Goal: Task Accomplishment & Management: Manage account settings

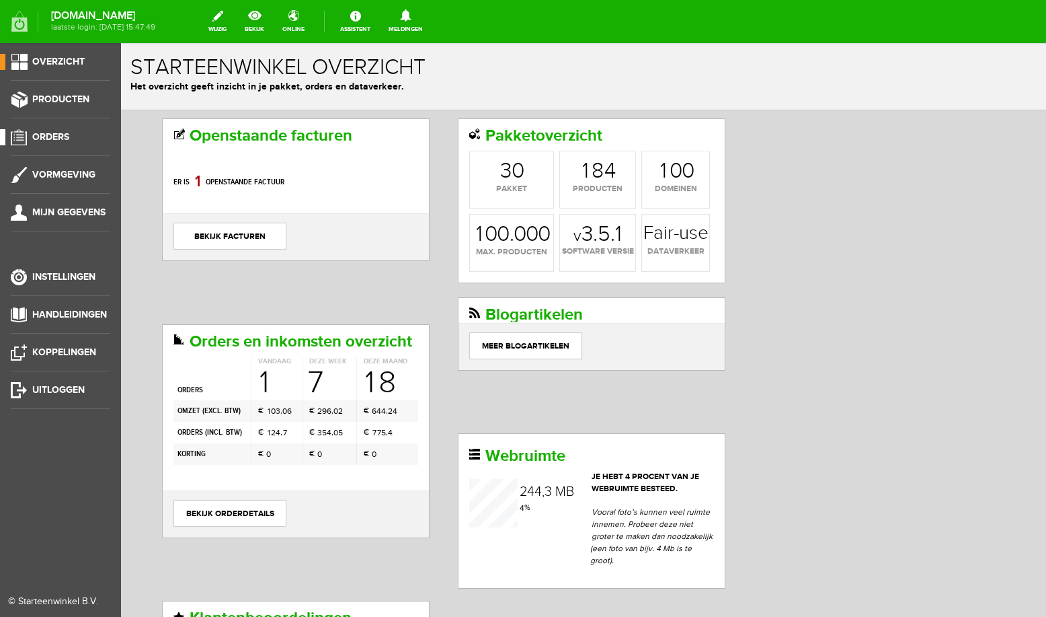
click at [62, 141] on span "Orders" at bounding box center [50, 136] width 37 height 11
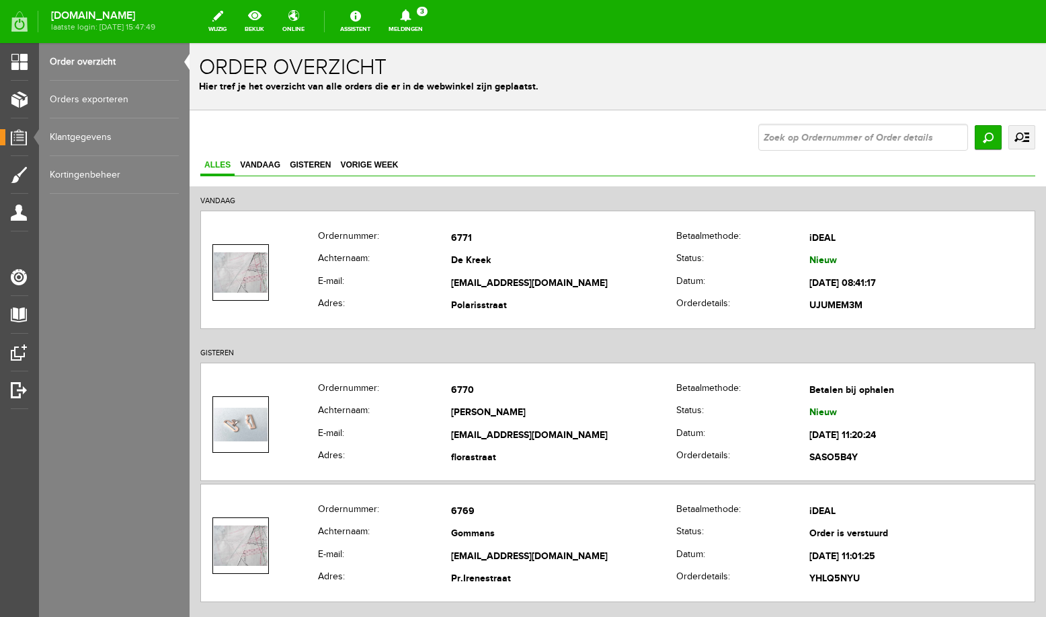
click at [417, 24] on link "Meldingen 3 Nieuwe orders Er is een nieuwe order( #6771 ) geplaatst door [PERSO…" at bounding box center [406, 22] width 50 height 30
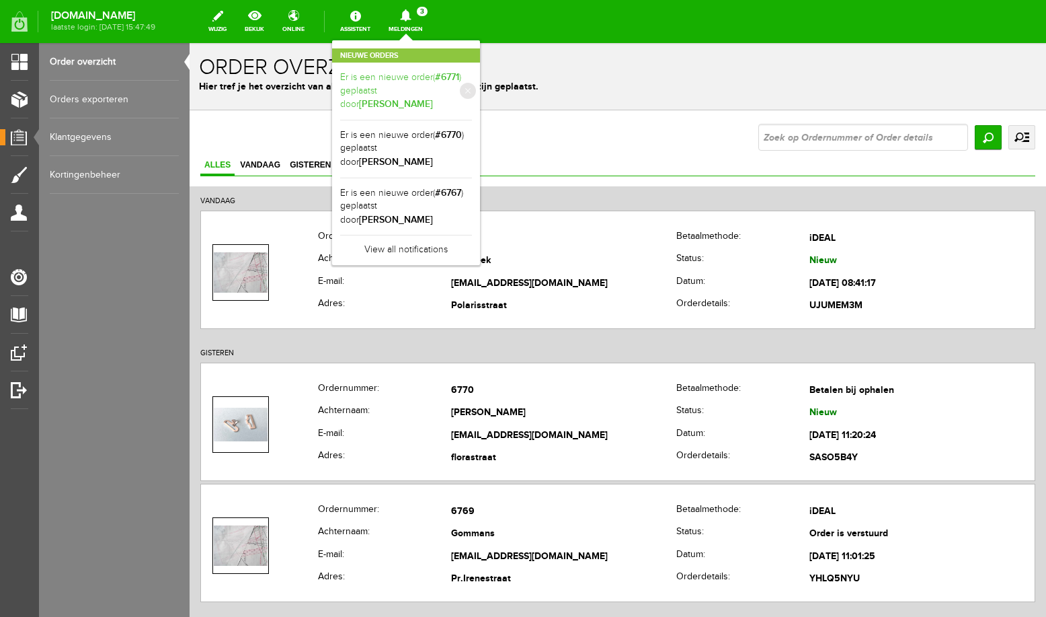
click at [459, 77] on b "#6771" at bounding box center [447, 76] width 24 height 11
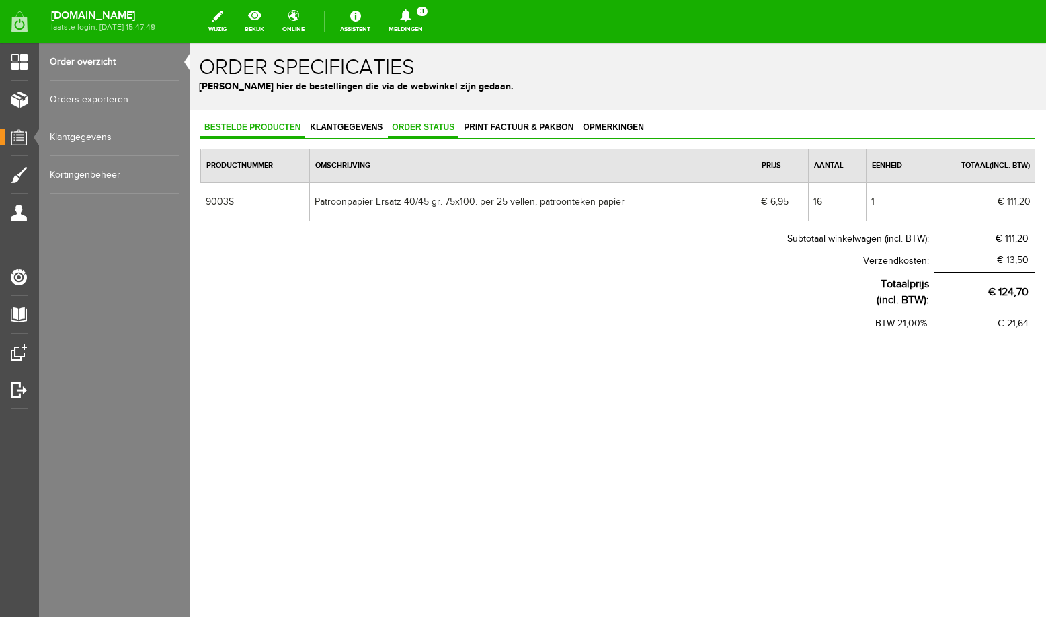
click at [435, 126] on span "Order status" at bounding box center [423, 126] width 71 height 9
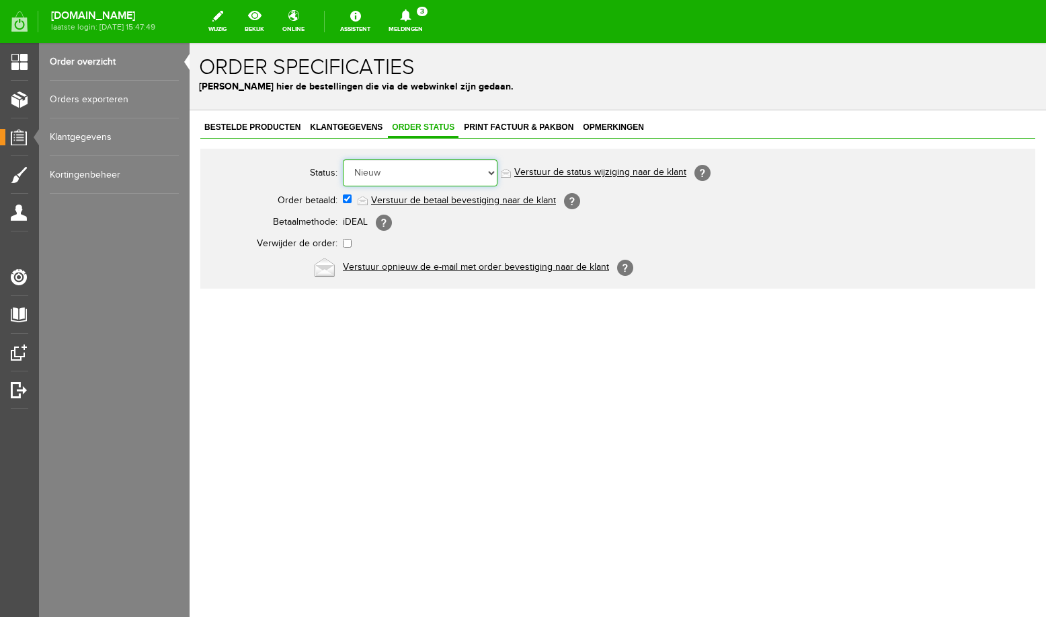
click at [343, 159] on select "Order niet afgerond Nieuw Order in behandeling Wacht op leverancier Wacht op be…" at bounding box center [420, 172] width 155 height 27
select select "5"
click option "Order is verstuurd" at bounding box center [190, 43] width 0 height 0
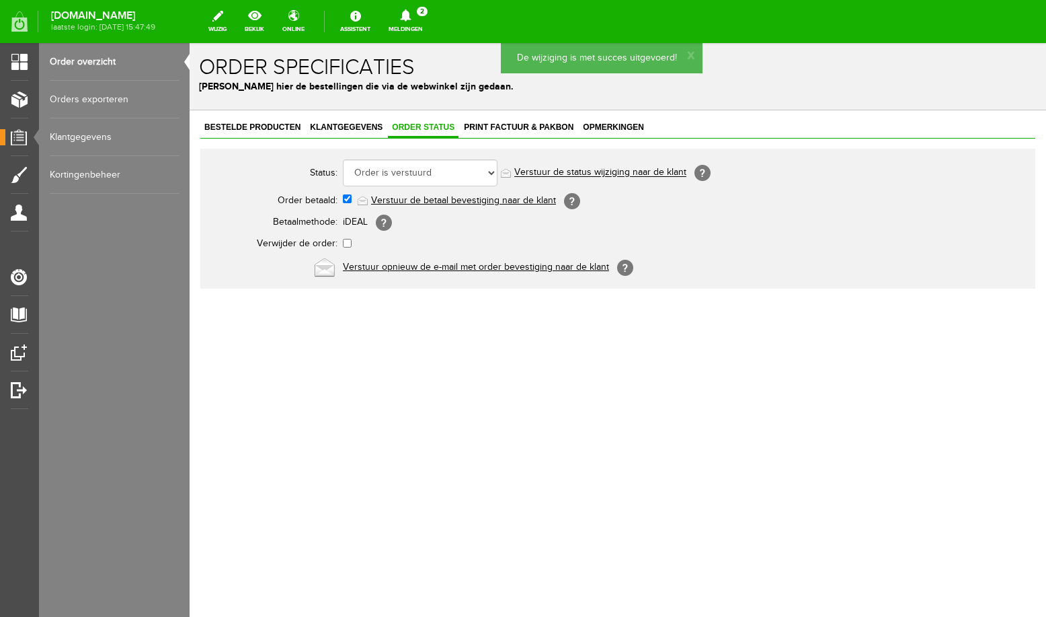
click at [423, 22] on link "Meldingen 2 Nieuwe orders Er is een nieuwe order( #6770 ) geplaatst door [PERSO…" at bounding box center [406, 22] width 50 height 30
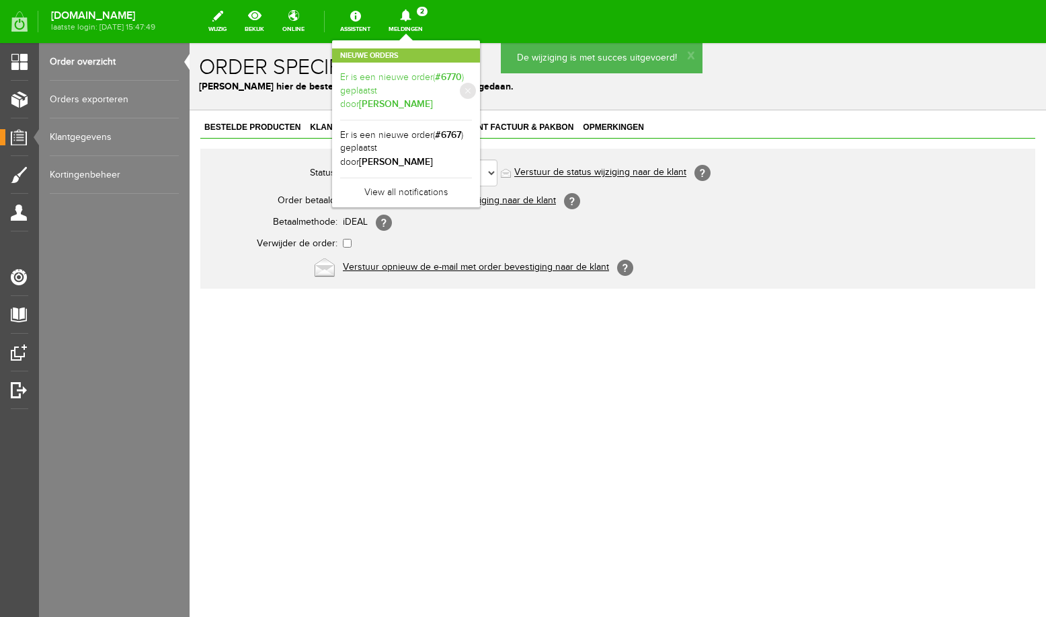
click at [432, 98] on b "[PERSON_NAME]" at bounding box center [396, 103] width 74 height 11
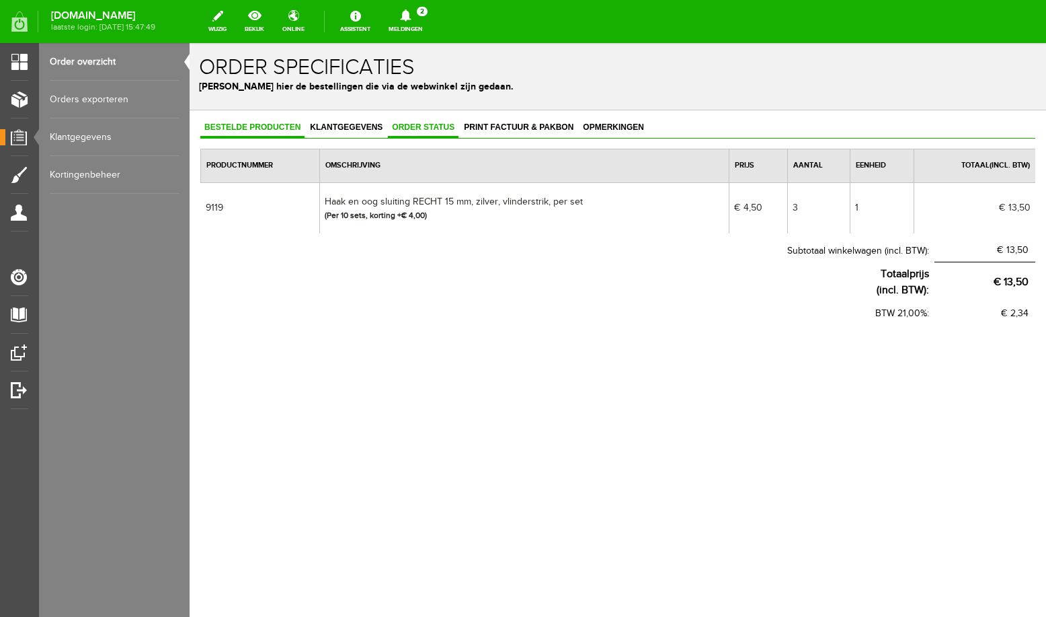
click at [441, 132] on span "Order status" at bounding box center [423, 126] width 71 height 9
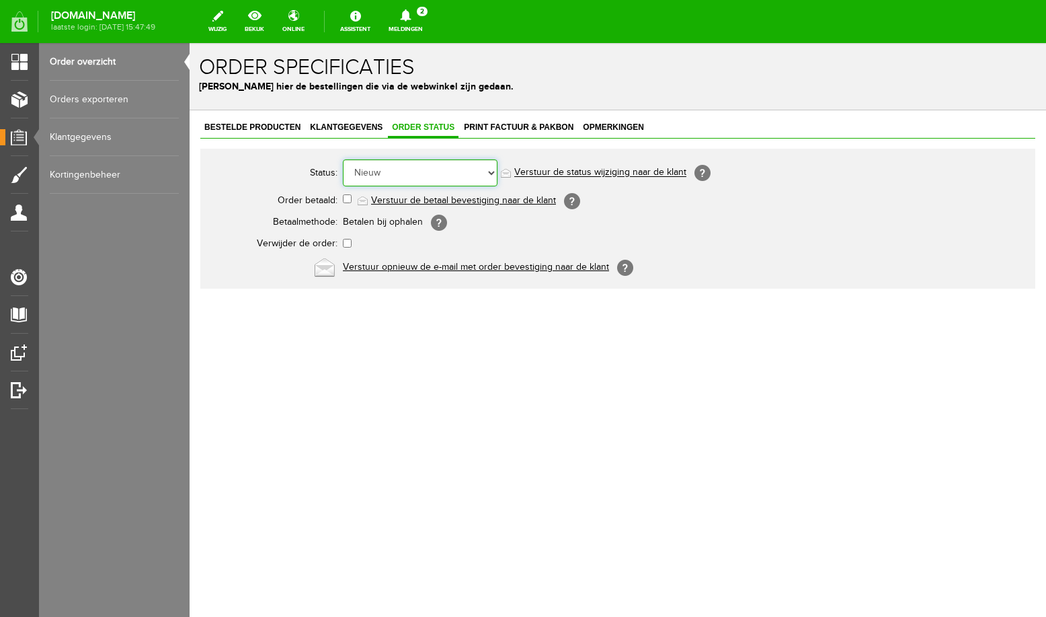
click at [343, 159] on select "Order niet afgerond Nieuw Order in behandeling Wacht op leverancier Wacht op be…" at bounding box center [420, 172] width 155 height 27
select select "3"
click option "Wacht op leverancier" at bounding box center [190, 43] width 0 height 0
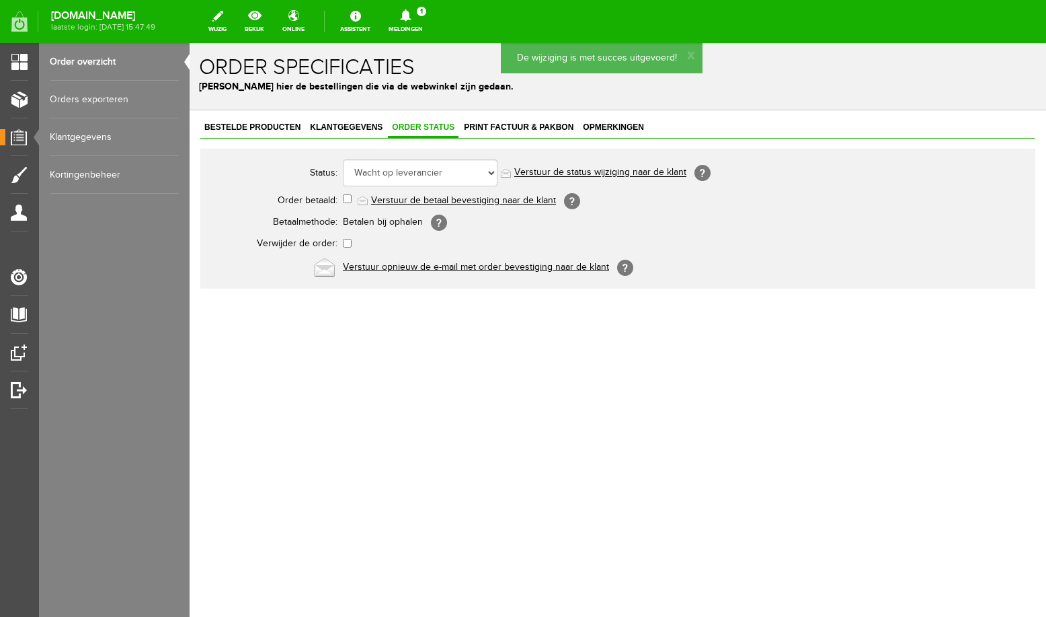
click at [342, 198] on th "Order betaald:" at bounding box center [275, 200] width 135 height 23
click at [348, 198] on input "checkbox" at bounding box center [347, 198] width 9 height 9
checkbox input "true"
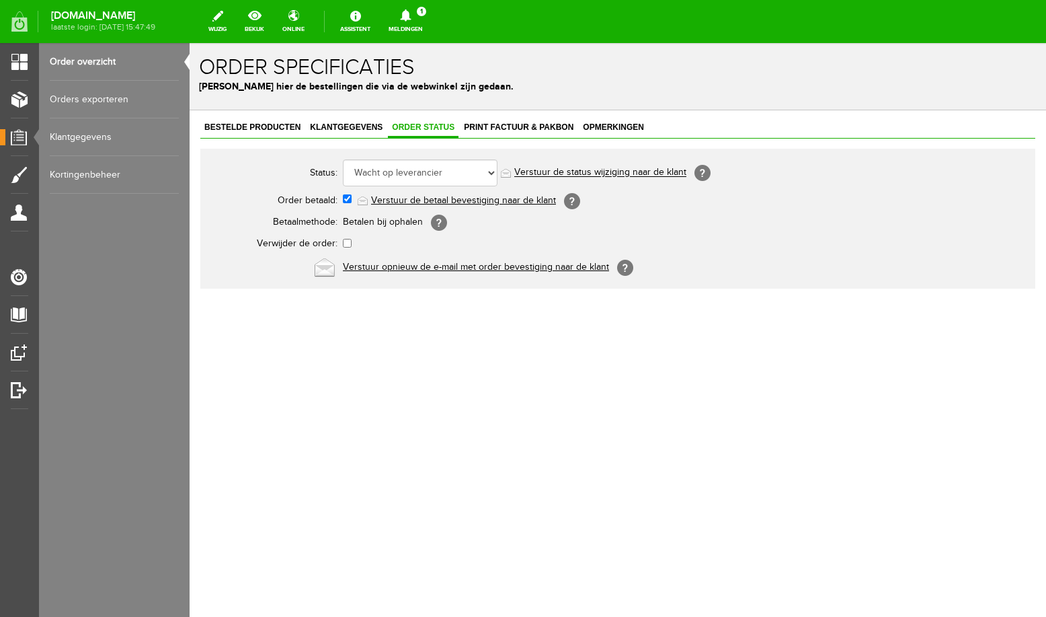
click at [411, 15] on icon at bounding box center [405, 15] width 11 height 12
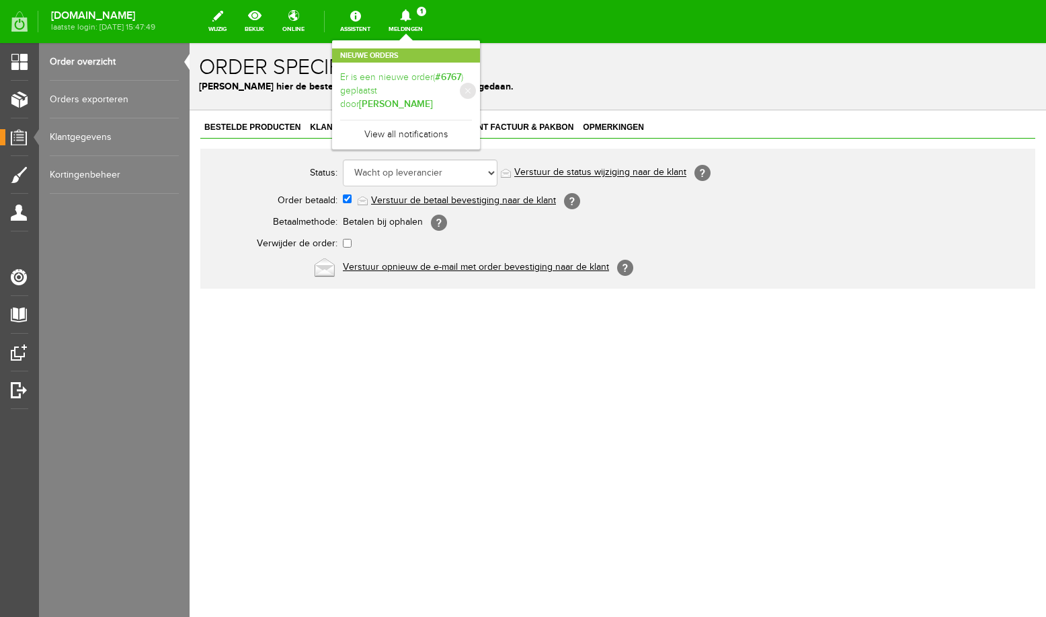
click at [430, 83] on link "Er is een nieuwe order( #6767 ) geplaatst door maria van der kruijs" at bounding box center [406, 91] width 132 height 41
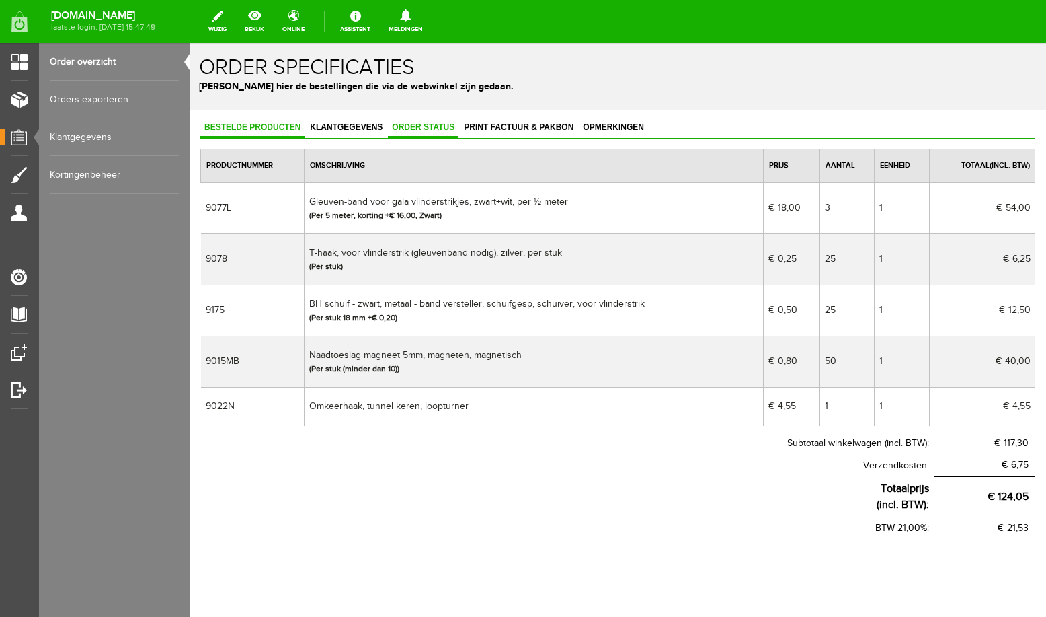
click at [440, 130] on span "Order status" at bounding box center [423, 126] width 71 height 9
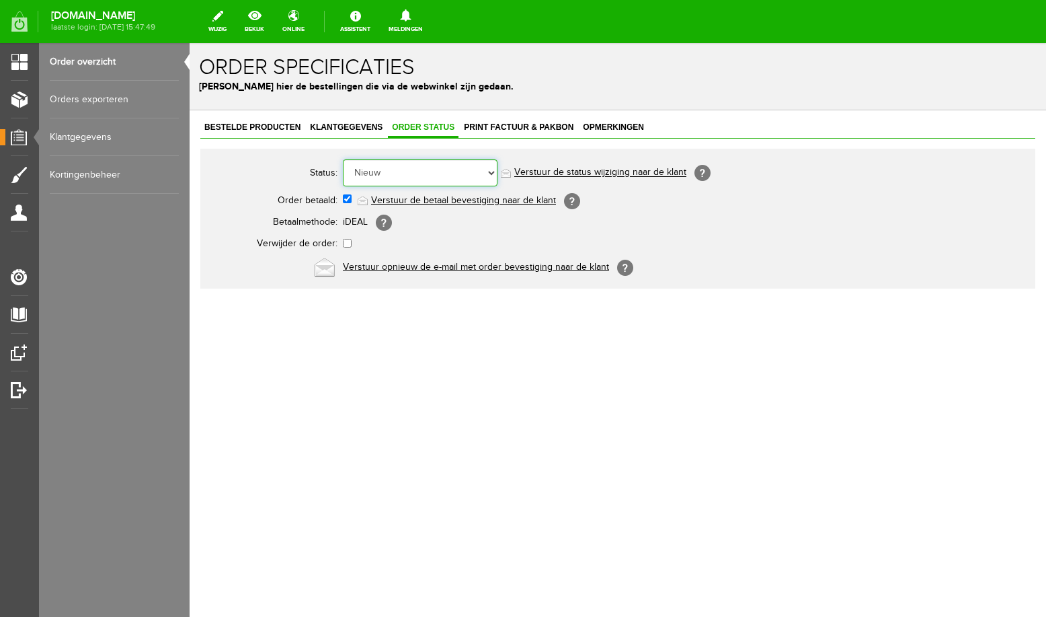
click at [343, 159] on select "Order niet afgerond Nieuw Order in behandeling Wacht op leverancier Wacht op be…" at bounding box center [420, 172] width 155 height 27
select select "3"
click option "Wacht op leverancier" at bounding box center [190, 43] width 0 height 0
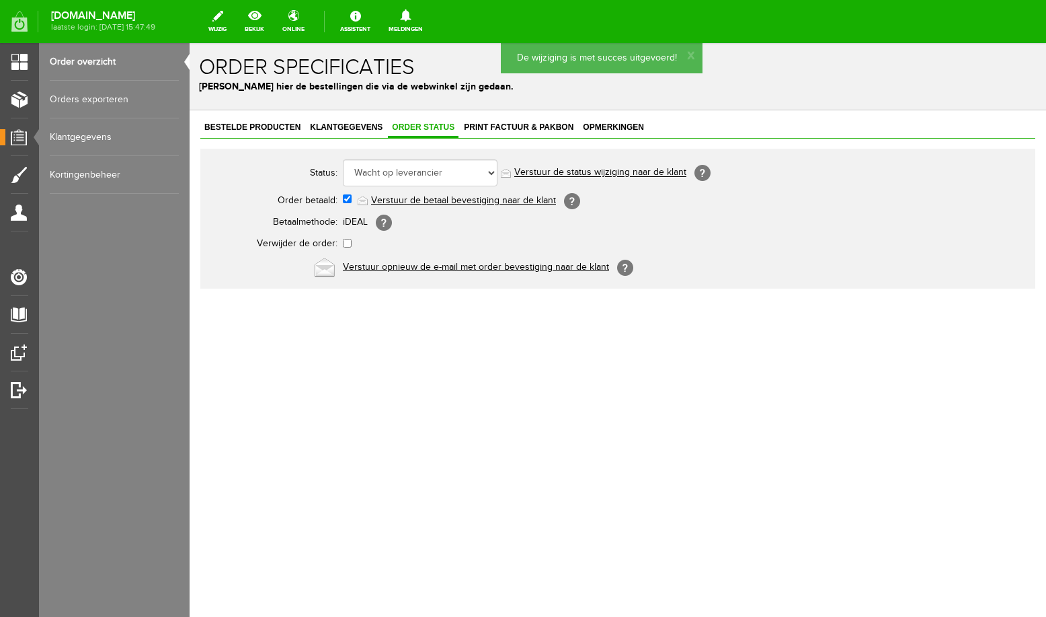
click at [416, 23] on link "Meldingen 0 Er zijn geen nieuwe meldingen." at bounding box center [406, 22] width 50 height 30
click at [116, 65] on link "Order overzicht" at bounding box center [114, 62] width 129 height 38
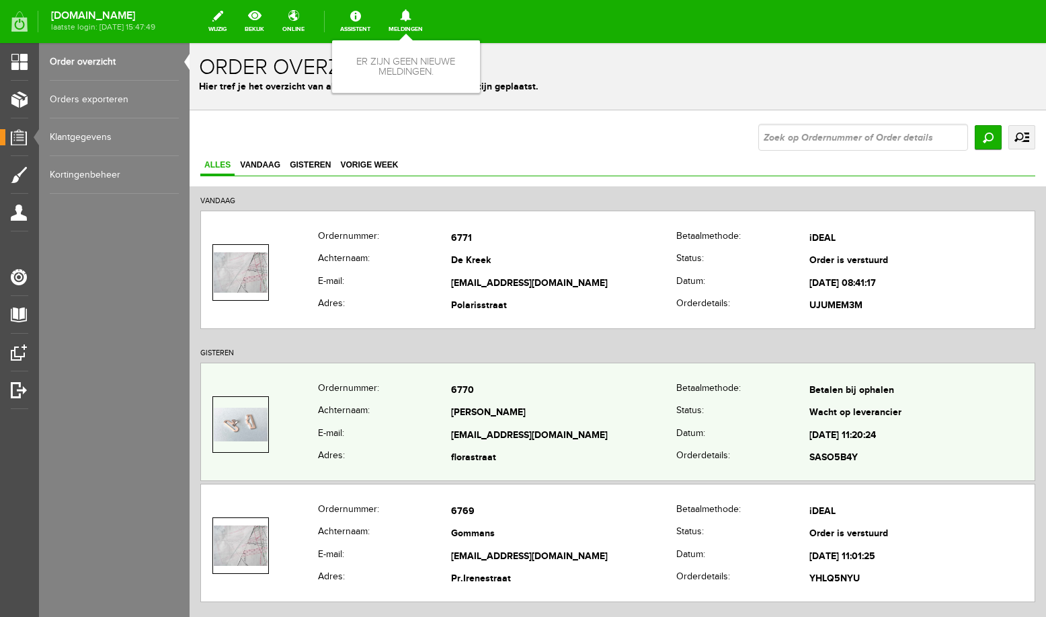
click at [533, 427] on td "[EMAIL_ADDRESS][DOMAIN_NAME]" at bounding box center [563, 435] width 225 height 23
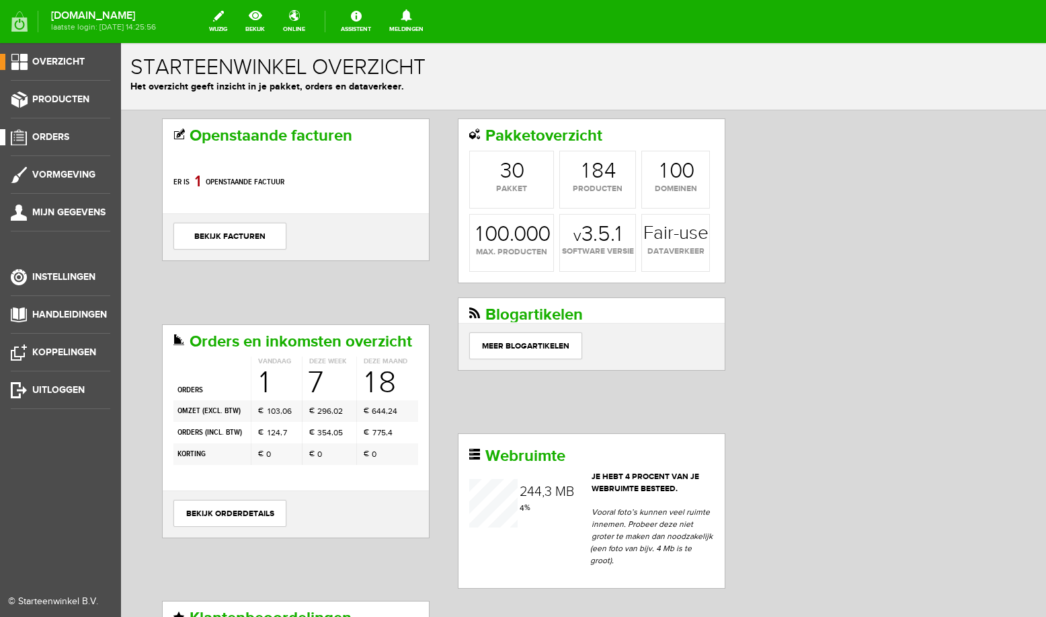
click at [59, 141] on span "Orders" at bounding box center [50, 136] width 37 height 11
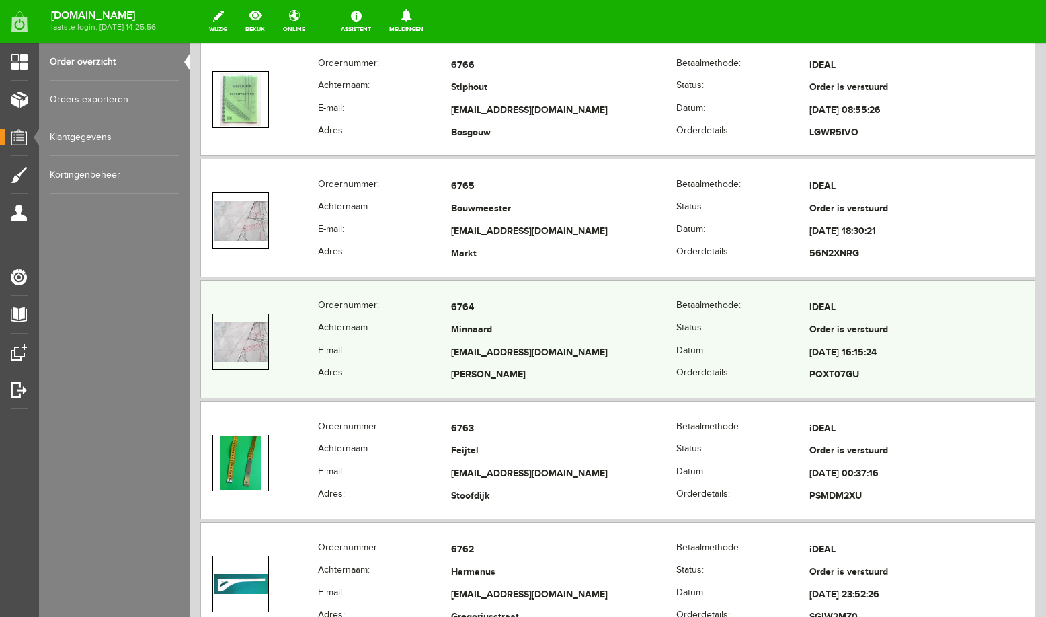
scroll to position [867, 0]
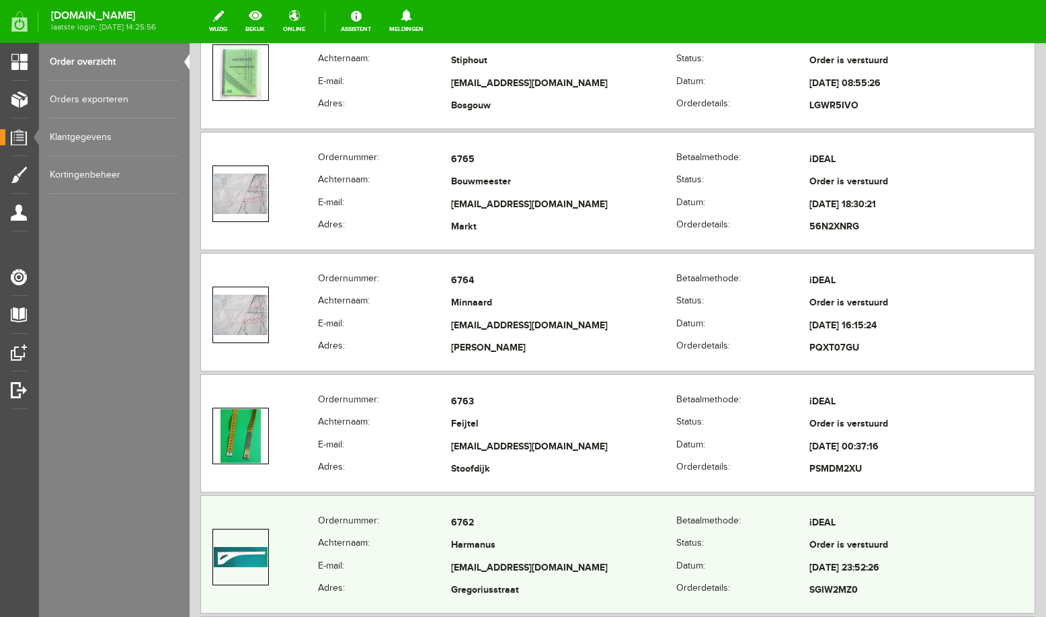
click at [504, 569] on td "[EMAIL_ADDRESS][DOMAIN_NAME]" at bounding box center [563, 568] width 225 height 23
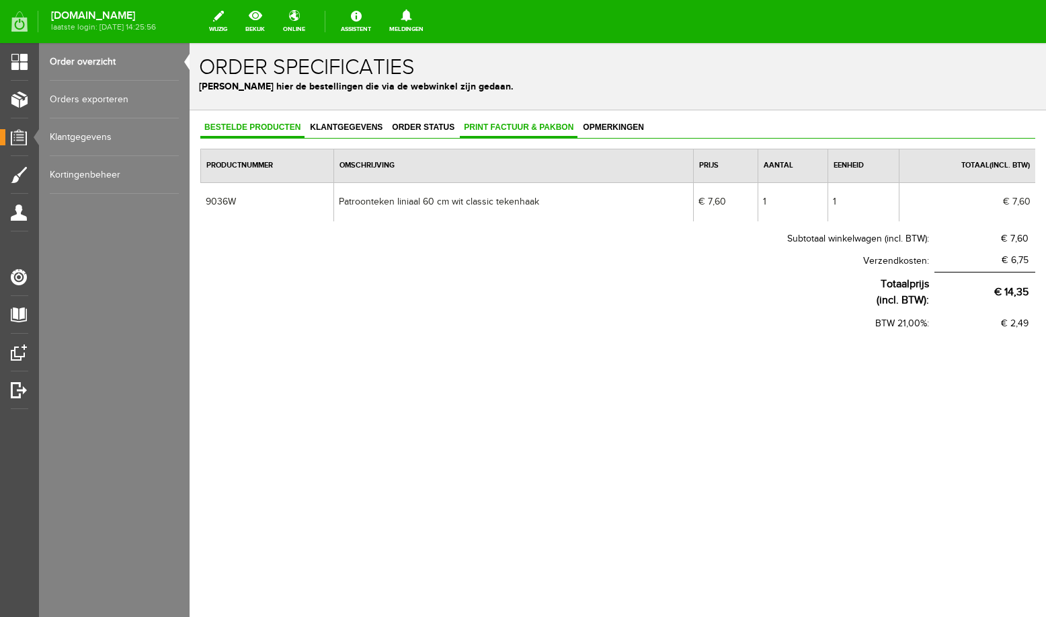
click at [488, 126] on span "Print factuur & pakbon" at bounding box center [519, 126] width 118 height 9
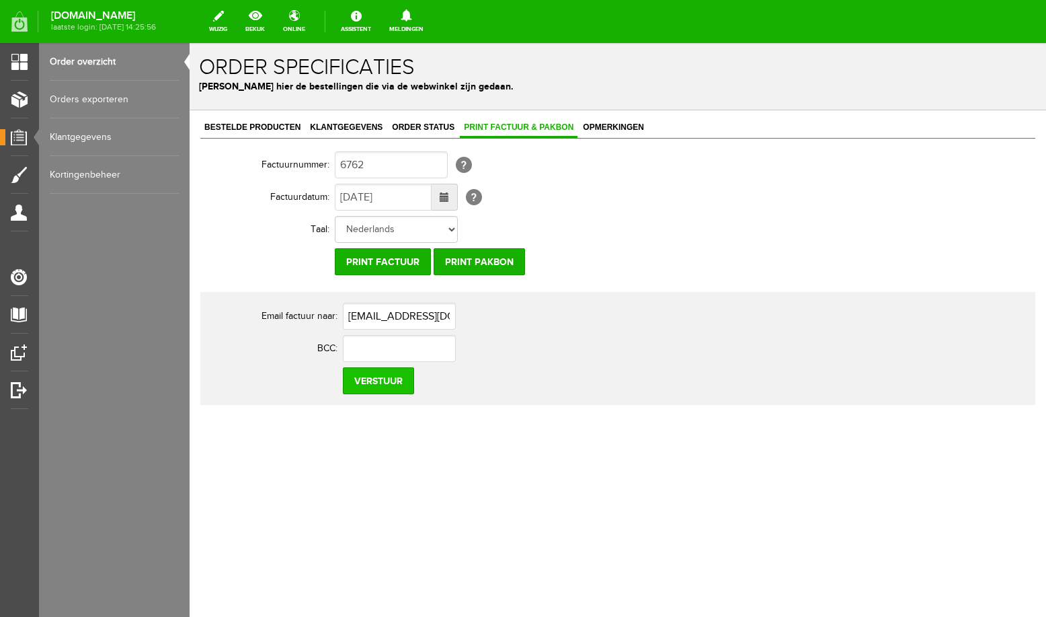
click at [386, 385] on input "Verstuur" at bounding box center [378, 380] width 71 height 27
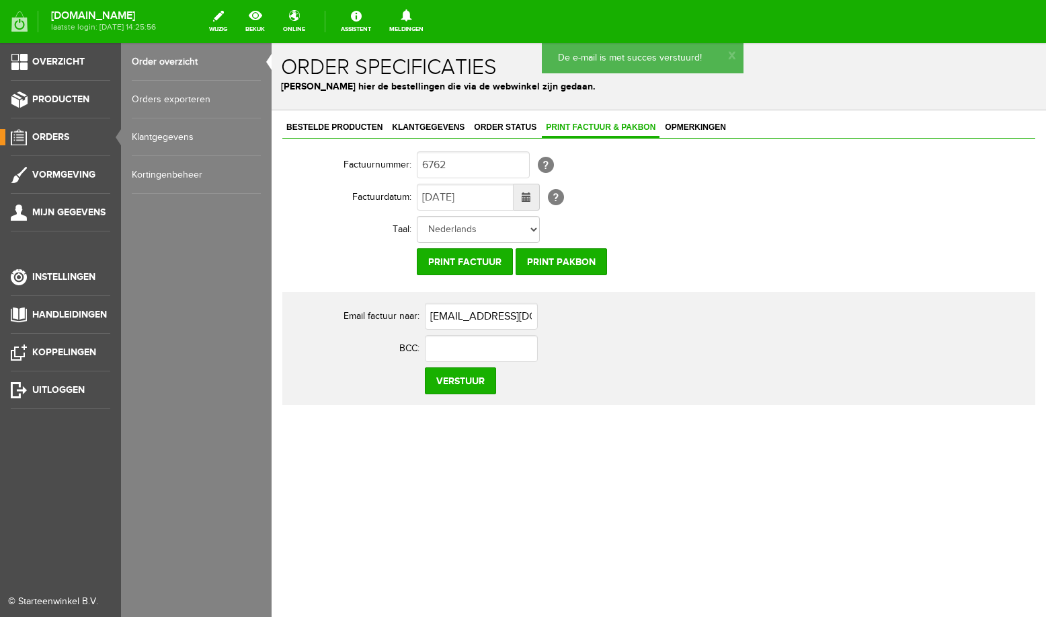
click at [135, 63] on link "Order overzicht" at bounding box center [196, 62] width 129 height 38
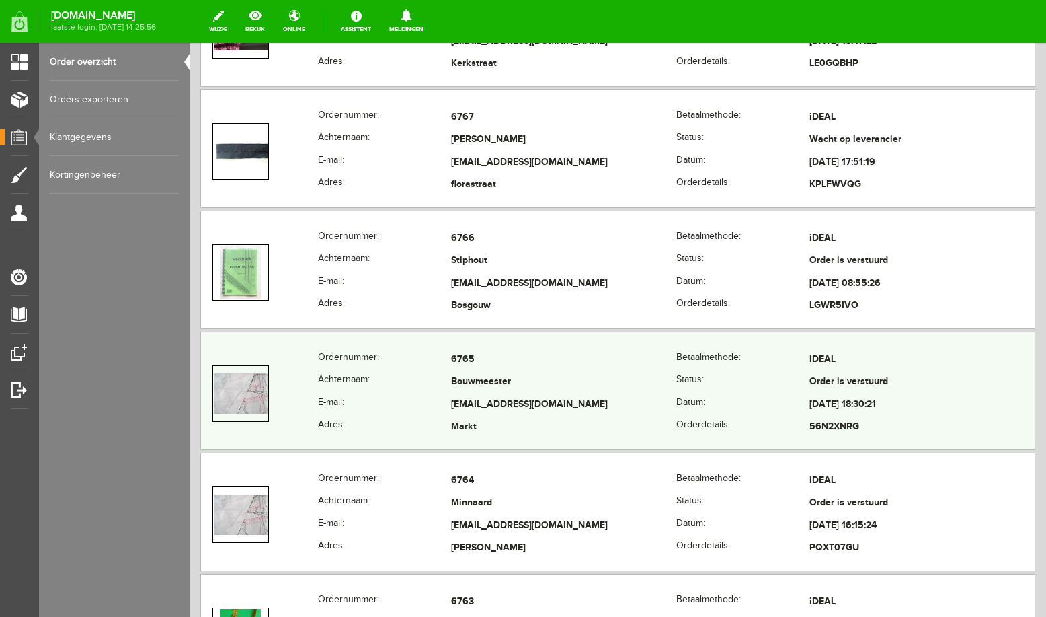
scroll to position [800, 0]
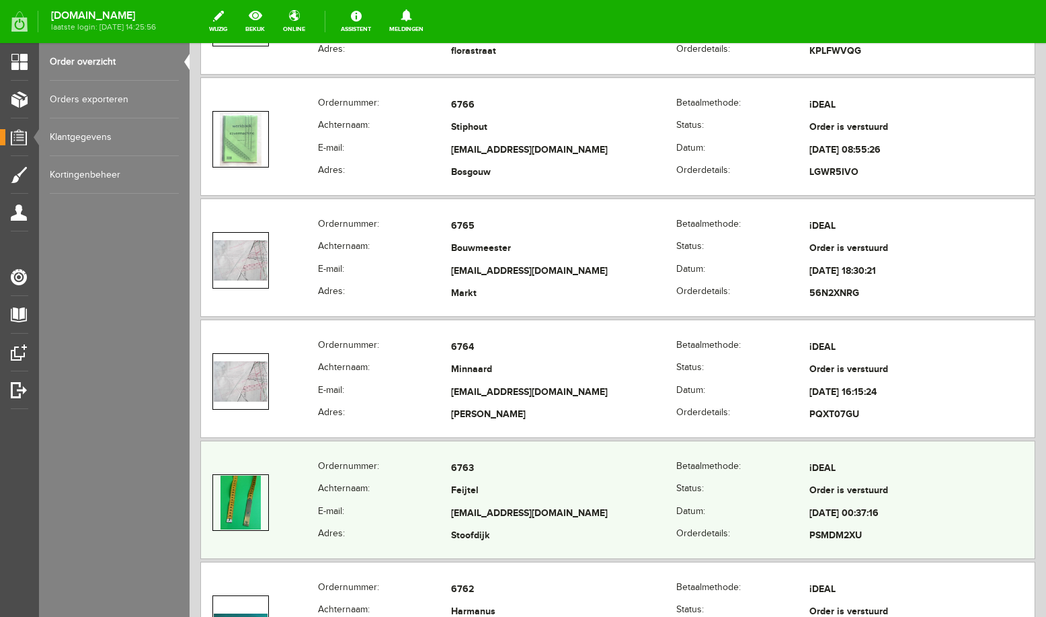
click at [507, 477] on td "6763" at bounding box center [563, 468] width 225 height 23
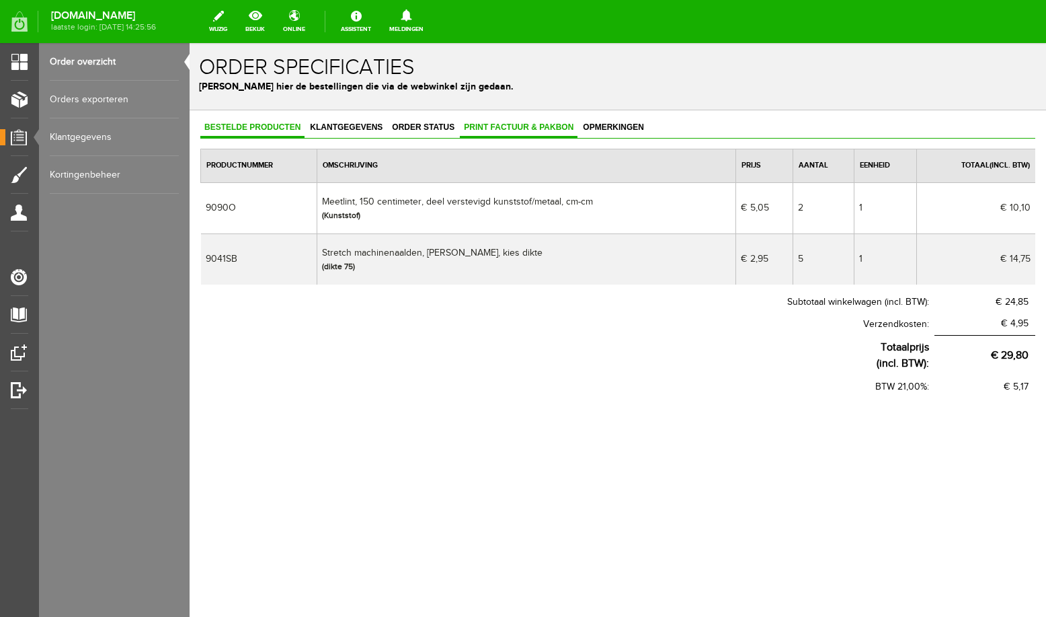
click at [486, 132] on link "Print factuur & pakbon" at bounding box center [519, 128] width 118 height 20
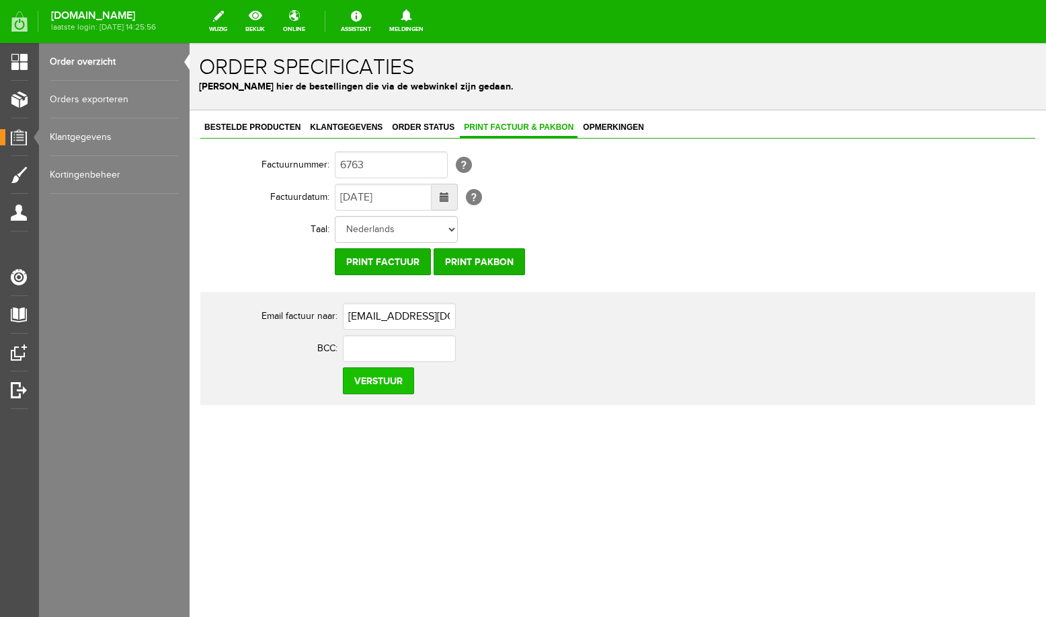
click at [397, 387] on input "Verstuur" at bounding box center [378, 380] width 71 height 27
click at [79, 63] on link "Order overzicht" at bounding box center [114, 62] width 129 height 38
